Goal: Task Accomplishment & Management: Manage account settings

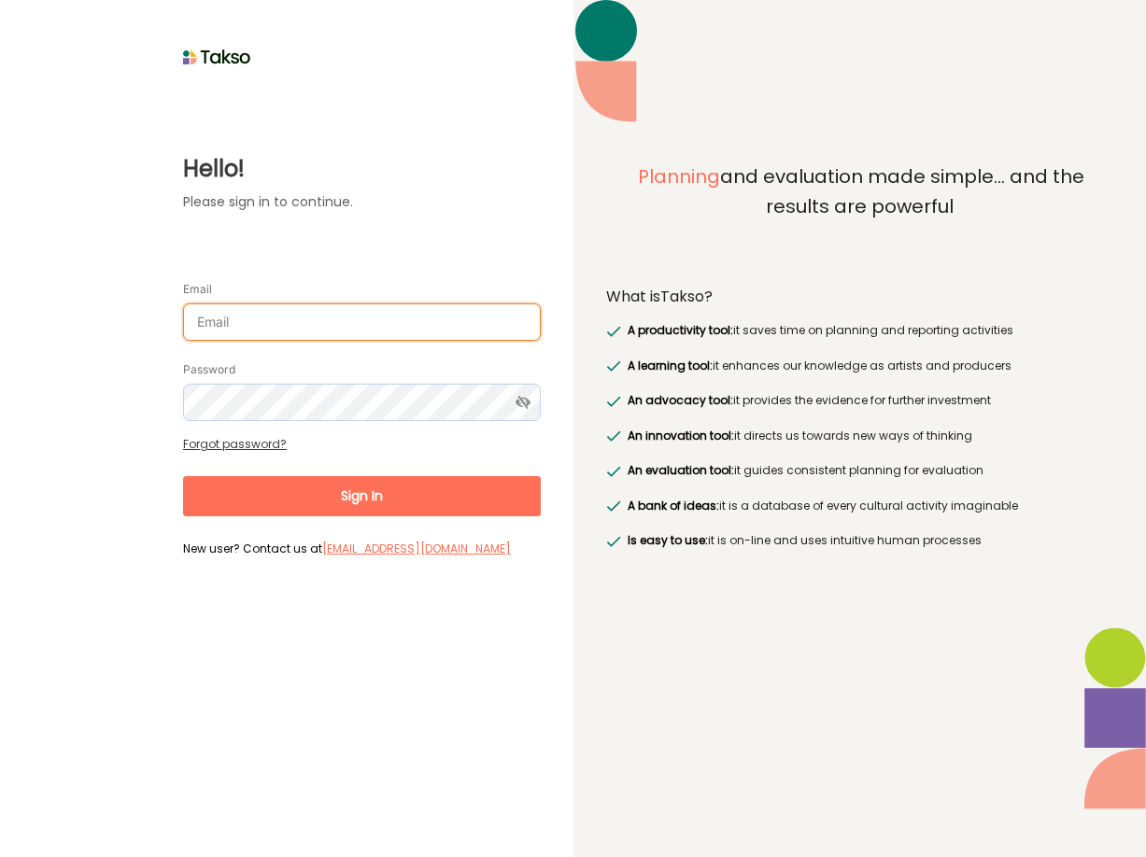
type input "[EMAIL_ADDRESS][DOMAIN_NAME]"
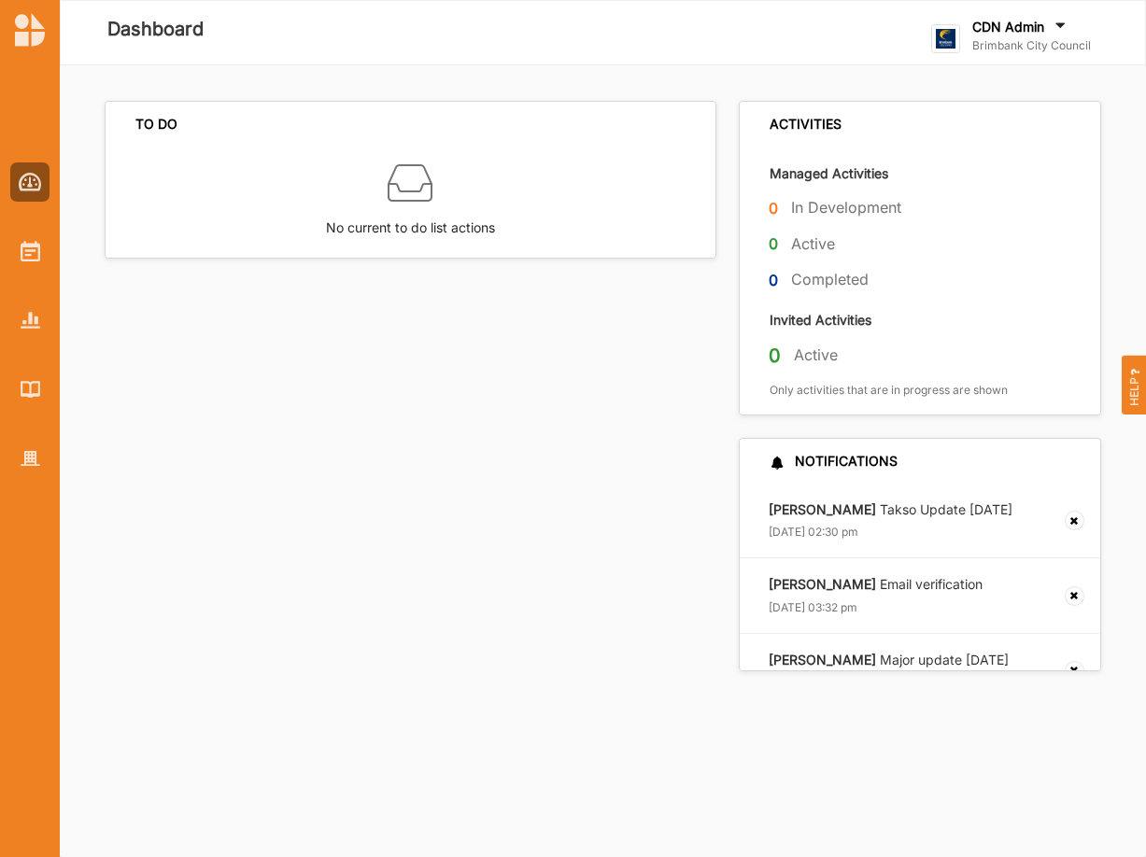
click at [1022, 35] on div "CDN Admin" at bounding box center [1031, 28] width 119 height 21
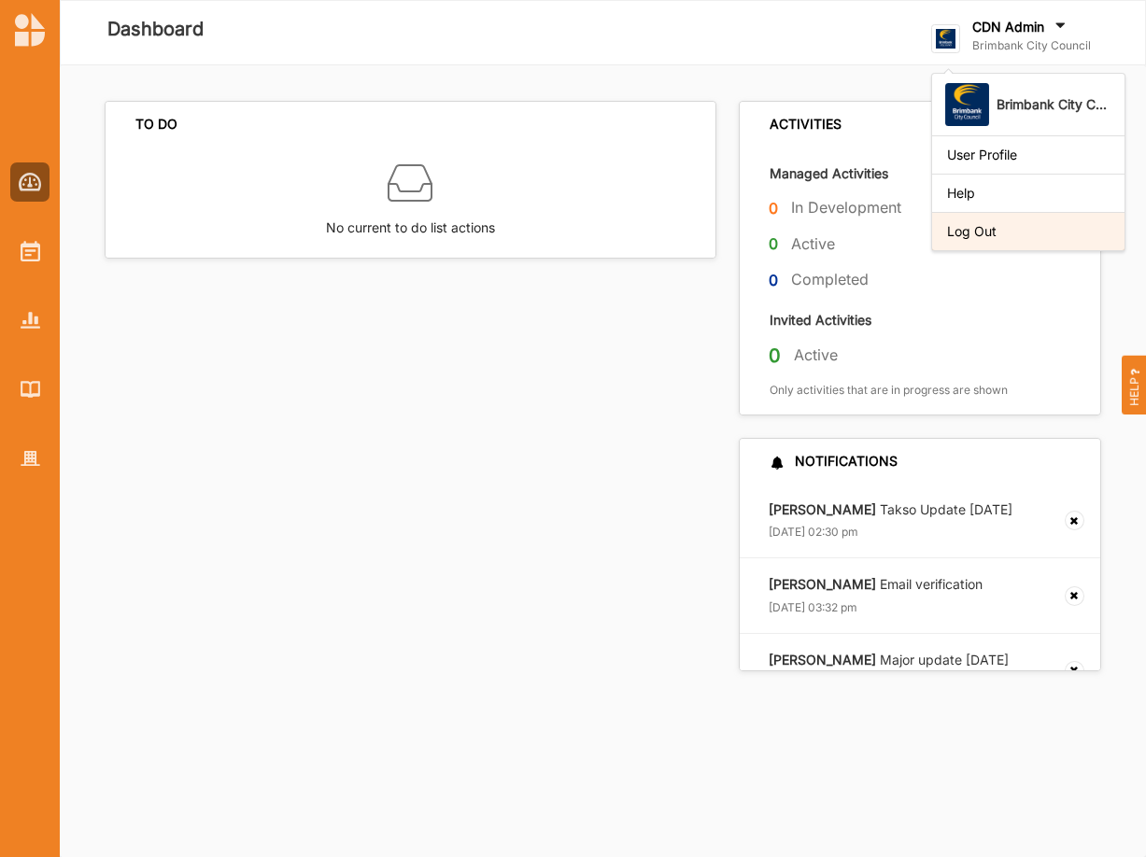
click at [943, 238] on div "Log Out" at bounding box center [1028, 231] width 192 height 38
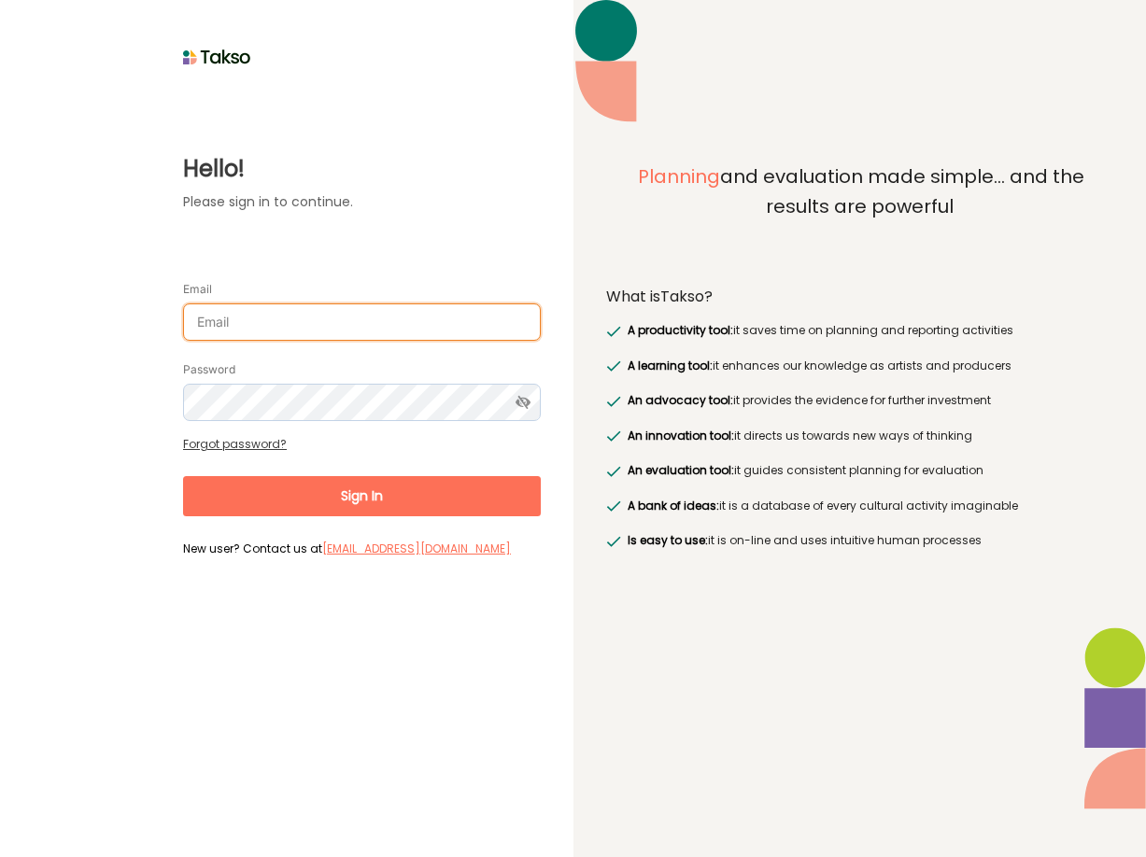
type input "[PERSON_NAME][EMAIL_ADDRESS][DOMAIN_NAME]"
